Goal: Task Accomplishment & Management: Manage account settings

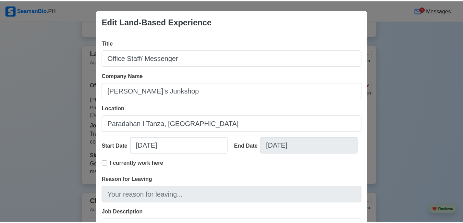
scroll to position [114, 0]
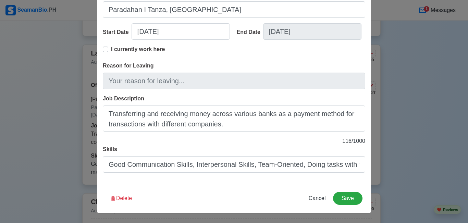
click at [14, 73] on div "Edit Land-Based Experience Title Office Staff/ Messenger Company Name [PERSON_N…" at bounding box center [234, 111] width 468 height 223
click at [318, 195] on span "Cancel" at bounding box center [317, 198] width 17 height 6
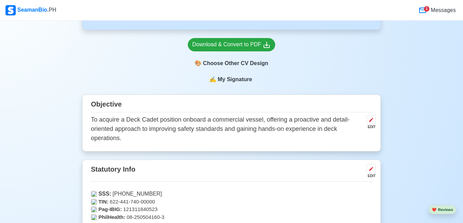
scroll to position [171, 0]
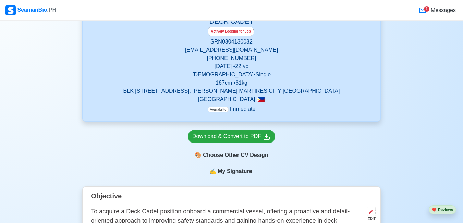
click at [149, 95] on p "BLK [STREET_ADDRESS]. [PERSON_NAME] MARTIRES CITY [GEOGRAPHIC_DATA]" at bounding box center [231, 91] width 281 height 8
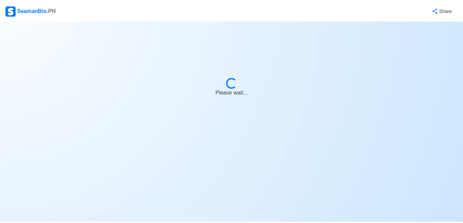
select select "Actively Looking for Job"
select select "Visible for Hiring"
select select "Single"
select select "[DEMOGRAPHIC_DATA]"
select select "PH"
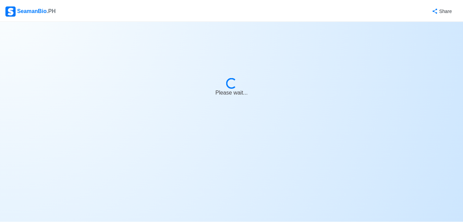
select select "4102416000000"
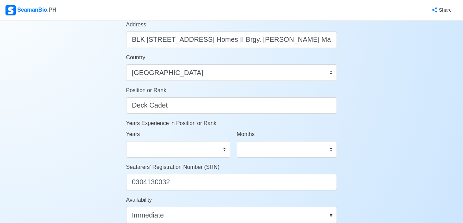
scroll to position [274, 0]
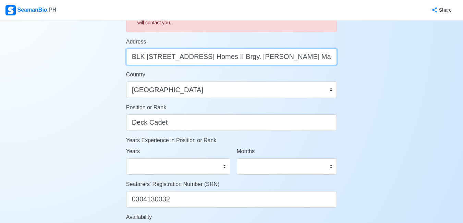
click at [161, 53] on input "BLK [STREET_ADDRESS] Homes II Brgy. [PERSON_NAME] Martires city [GEOGRAPHIC_DAT…" at bounding box center [231, 57] width 211 height 16
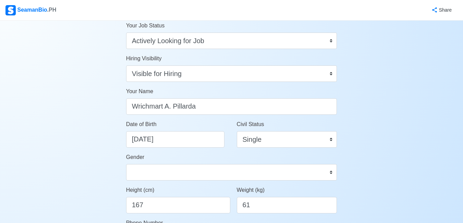
scroll to position [0, 0]
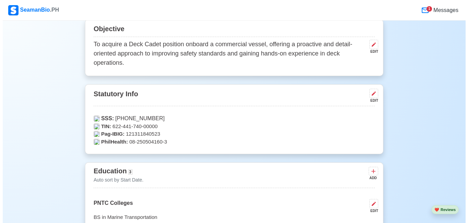
scroll to position [342, 0]
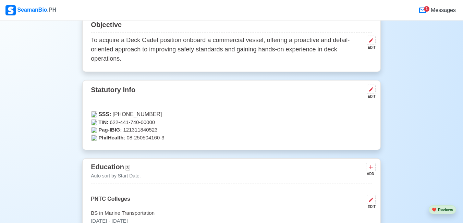
click at [124, 126] on p "TIN: 622-441-740-00000" at bounding box center [231, 123] width 281 height 8
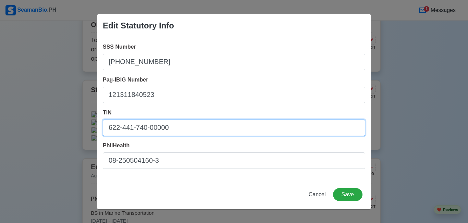
click at [167, 130] on input "622-441-740-00000" at bounding box center [234, 128] width 262 height 16
